Goal: Task Accomplishment & Management: Use online tool/utility

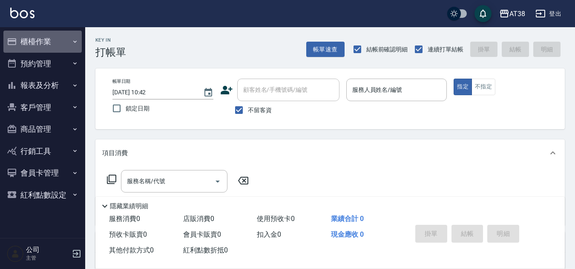
click at [37, 37] on button "櫃檯作業" at bounding box center [42, 42] width 78 height 22
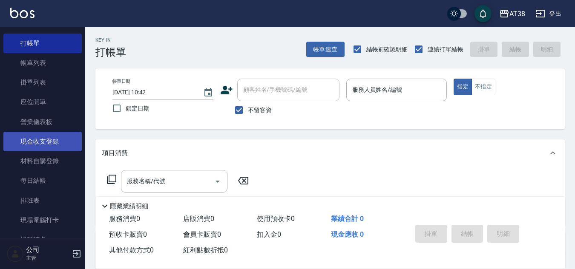
scroll to position [85, 0]
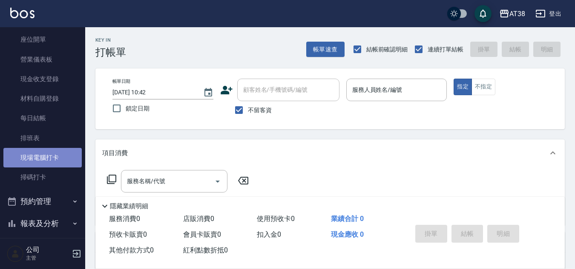
click at [49, 157] on link "現場電腦打卡" at bounding box center [42, 158] width 78 height 20
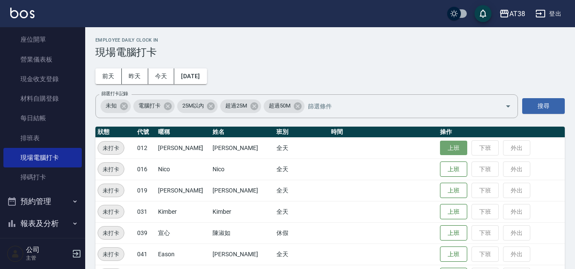
click at [443, 144] on button "上班" at bounding box center [453, 148] width 27 height 15
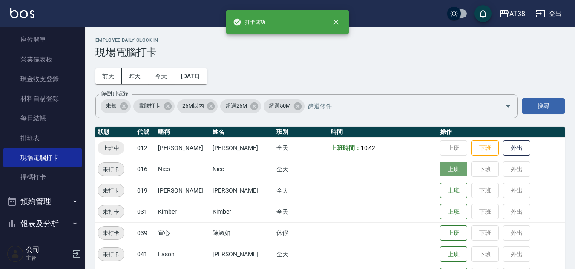
click at [445, 165] on button "上班" at bounding box center [453, 169] width 27 height 15
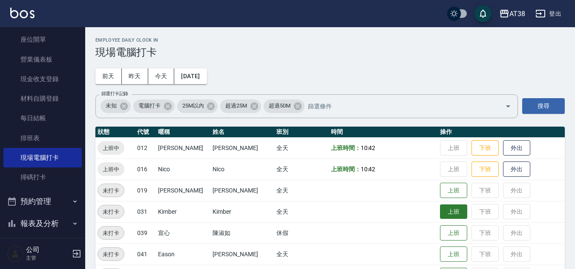
drag, startPoint x: 578, startPoint y: 7, endPoint x: 441, endPoint y: 213, distance: 247.6
click at [441, 213] on button "上班" at bounding box center [453, 212] width 27 height 15
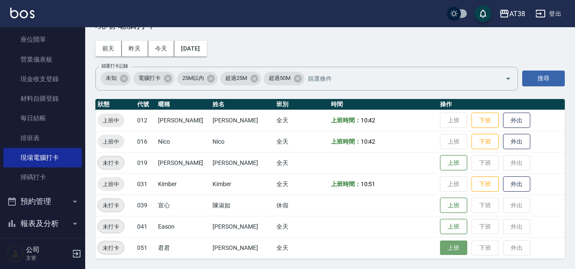
click at [442, 252] on button "上班" at bounding box center [453, 248] width 27 height 15
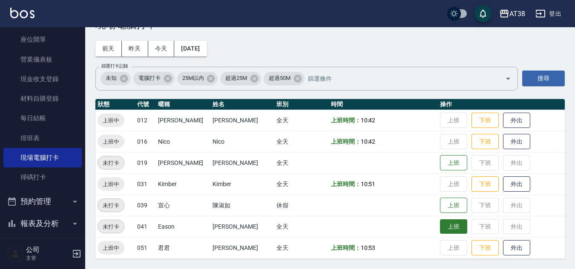
click at [446, 226] on button "上班" at bounding box center [453, 227] width 27 height 15
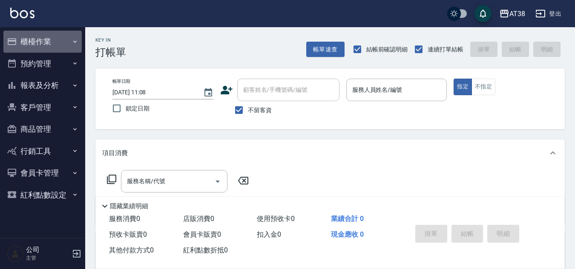
click at [48, 43] on button "櫃檯作業" at bounding box center [42, 42] width 78 height 22
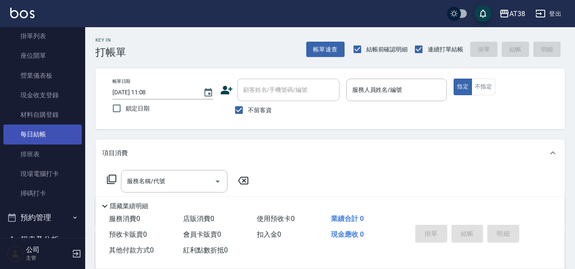
scroll to position [85, 0]
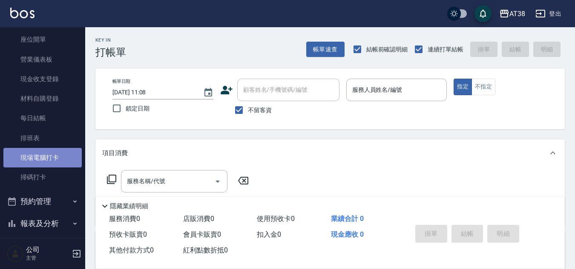
click at [48, 154] on link "現場電腦打卡" at bounding box center [42, 158] width 78 height 20
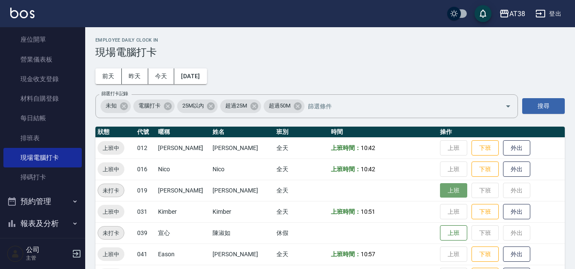
click at [443, 190] on button "上班" at bounding box center [453, 190] width 27 height 15
